Goal: Check status

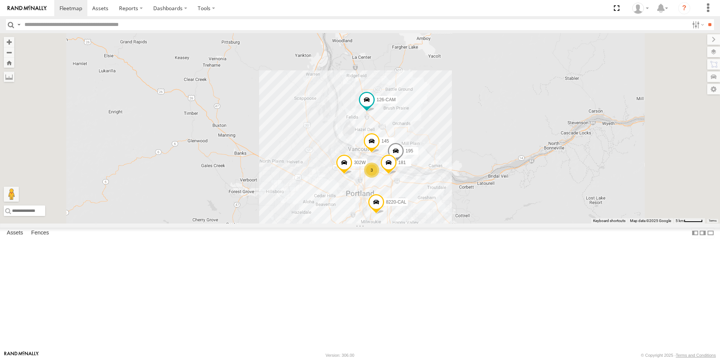
click at [440, 224] on div "5360L 208 1496 307W 209-CAL T-199 D 141 126-CAM 8220-CAL 3 195 302W 145 181" at bounding box center [360, 128] width 720 height 191
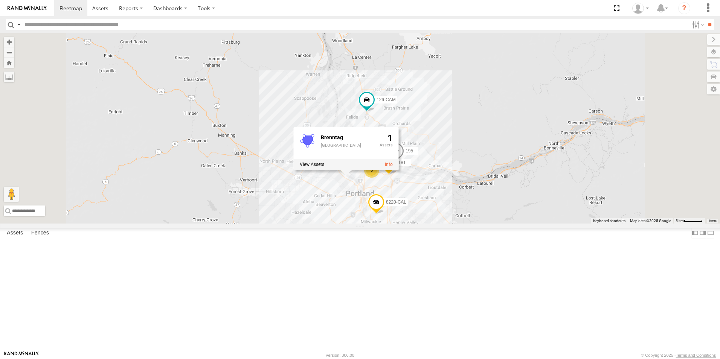
click at [425, 224] on div "5360L 208 1496 307W 209-CAL T-199 D 141 126-CAM 8220-CAL 3 195 302W 145 181 Bre…" at bounding box center [360, 128] width 720 height 191
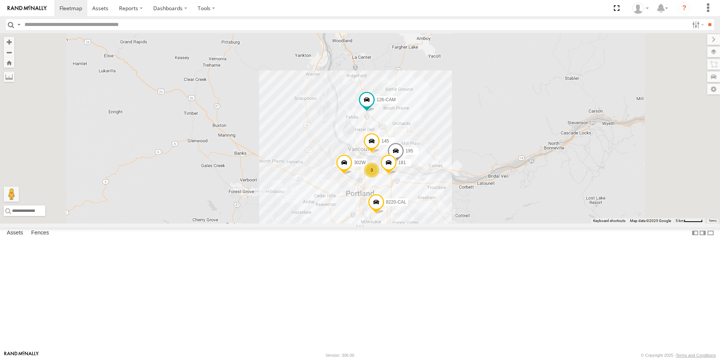
click at [380, 153] on span at bounding box center [372, 143] width 17 height 20
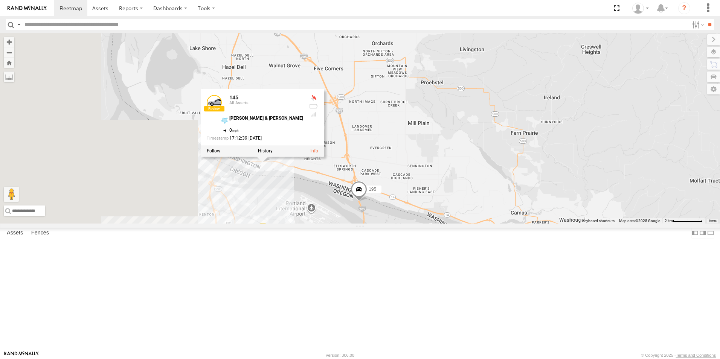
drag, startPoint x: 419, startPoint y: 209, endPoint x: 605, endPoint y: 208, distance: 186.1
click at [605, 208] on div "5360L 208 1496 307W 209-CAL T-199 D 141 126-CAM 8220-CAL 195 302W 145 181 145 A…" at bounding box center [360, 128] width 720 height 191
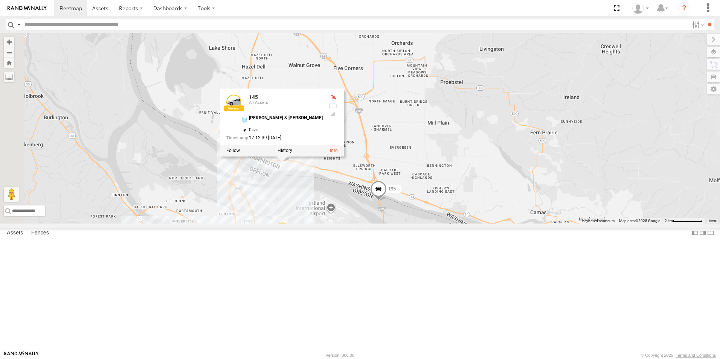
click at [407, 224] on div "5360L 208 1496 307W 209-CAL T-199 D 141 126-CAM 8220-CAL 195 302W 145 181 145 A…" at bounding box center [360, 128] width 720 height 191
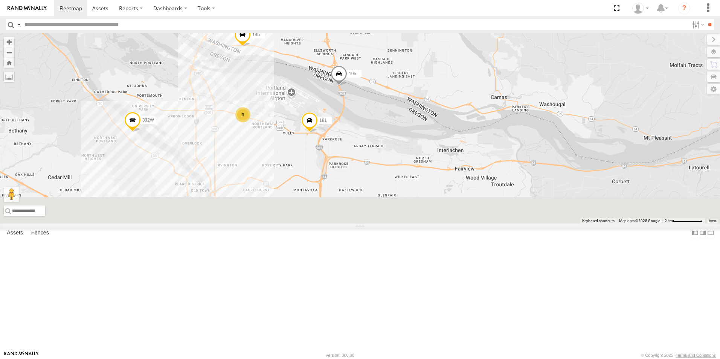
drag, startPoint x: 359, startPoint y: 264, endPoint x: 319, endPoint y: 152, distance: 119.5
click at [319, 152] on div "5360L 208 1496 307W 209-CAL T-199 D 141 126-CAM 8220-CAL 195 302W 145 181 3" at bounding box center [360, 128] width 720 height 191
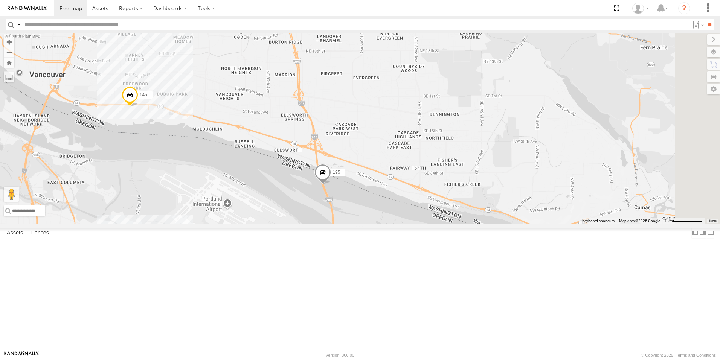
click at [232, 174] on div "5360L 208 1496 307W 209-CAL T-199 D 141 126-CAM 8220-CAL 195 302W 145 181 3" at bounding box center [360, 128] width 720 height 191
click at [234, 171] on div "5360L 208 1496 307W 209-CAL T-199 D 141 126-CAM 8220-CAL 195 302W 145 181 3" at bounding box center [360, 128] width 720 height 191
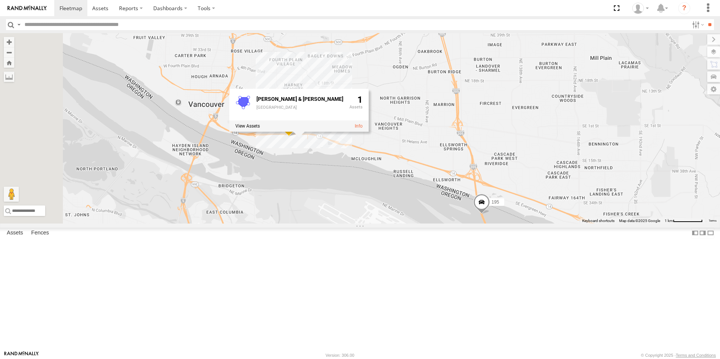
drag, startPoint x: 261, startPoint y: 193, endPoint x: 440, endPoint y: 229, distance: 182.1
click at [440, 224] on div "5360L 208 1496 307W 209-CAL T-199 D 141 126-CAM 8220-CAL 195 302W 145 181 3 [PE…" at bounding box center [360, 128] width 720 height 191
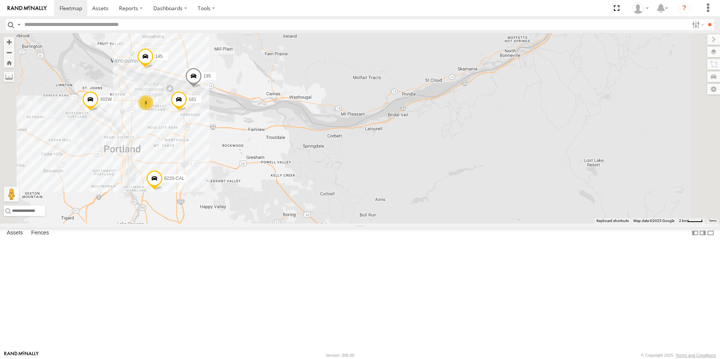
drag, startPoint x: 330, startPoint y: 164, endPoint x: 378, endPoint y: 163, distance: 47.9
click at [378, 163] on div "5360L 208 1496 307W 209-CAL T-199 D 8220-CAL 302W 126-CAM 3 195 145 181" at bounding box center [360, 128] width 720 height 191
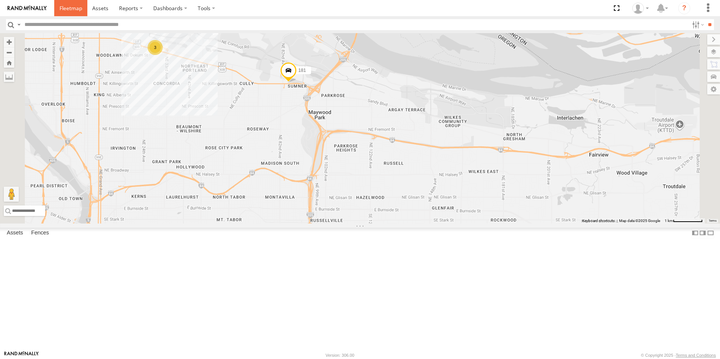
click at [71, 7] on span at bounding box center [71, 8] width 23 height 7
